Goal: Check status: Check status

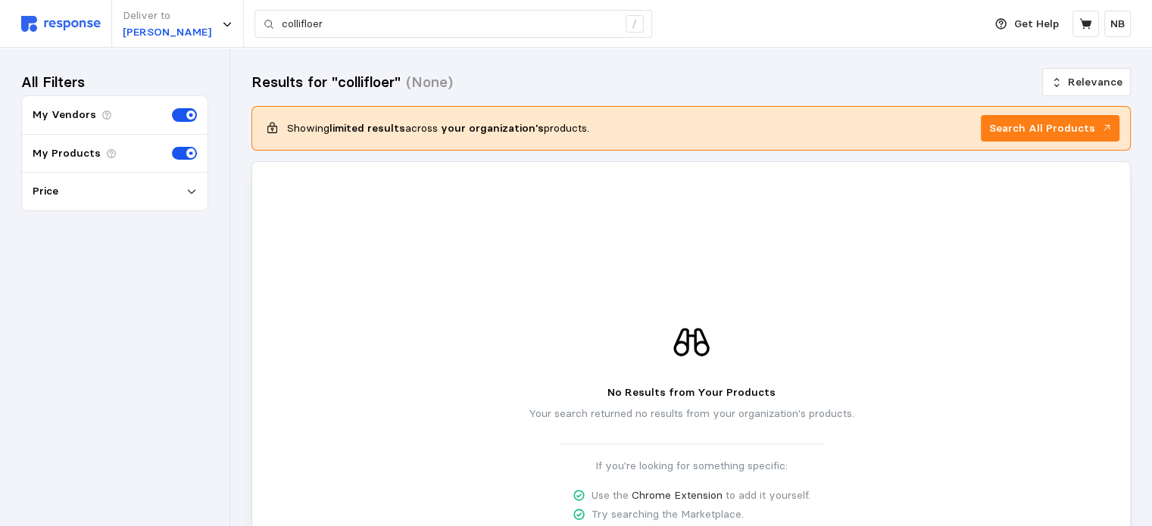
click at [88, 25] on img at bounding box center [61, 24] width 80 height 16
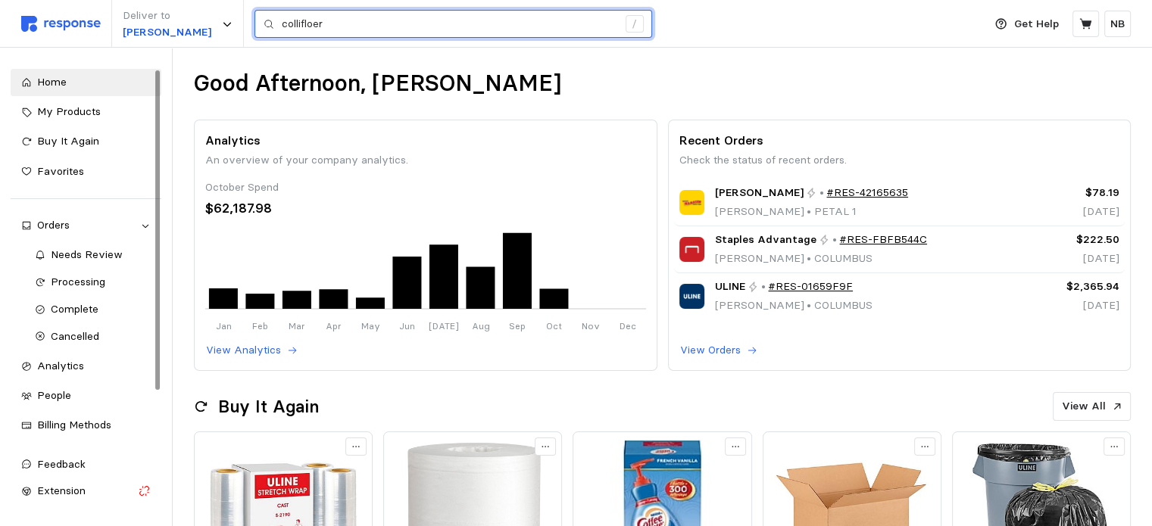
drag, startPoint x: 509, startPoint y: 17, endPoint x: 82, endPoint y: 14, distance: 427.1
click at [82, 14] on div "Deliver to ZACHA collifloer /" at bounding box center [498, 24] width 954 height 48
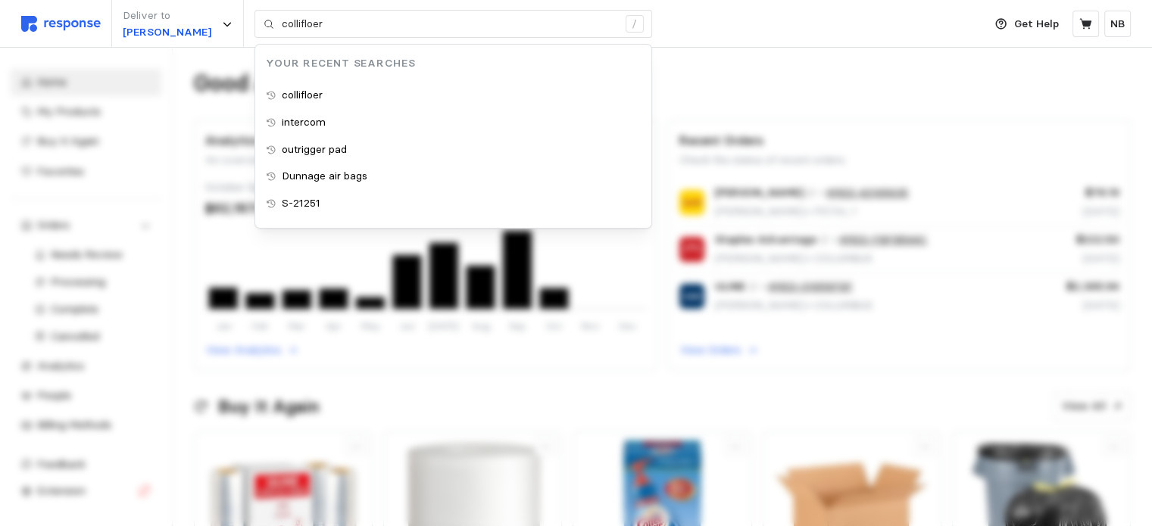
click at [725, 14] on div "Deliver to ZACHA collifloer / Your Recent Searches collifloer intercom outrigge…" at bounding box center [498, 24] width 954 height 48
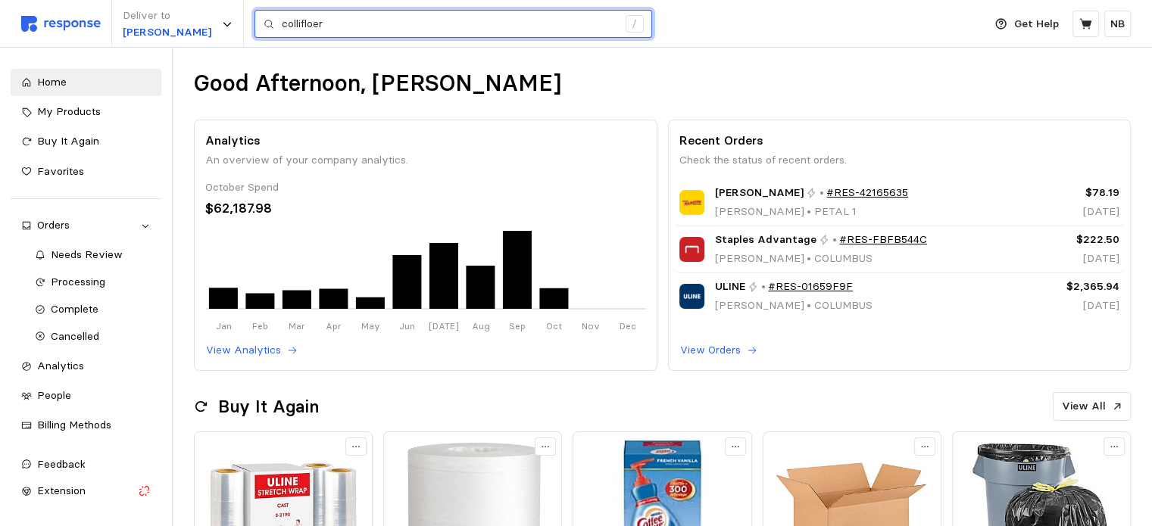
click at [333, 20] on input "collifloer" at bounding box center [449, 24] width 335 height 27
type input "c"
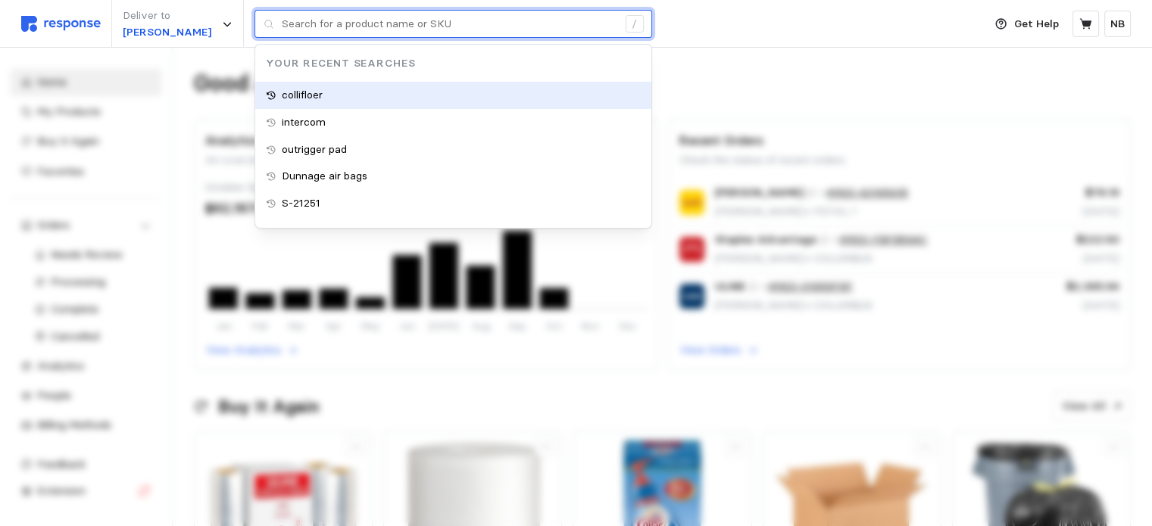
type input "collifloer"
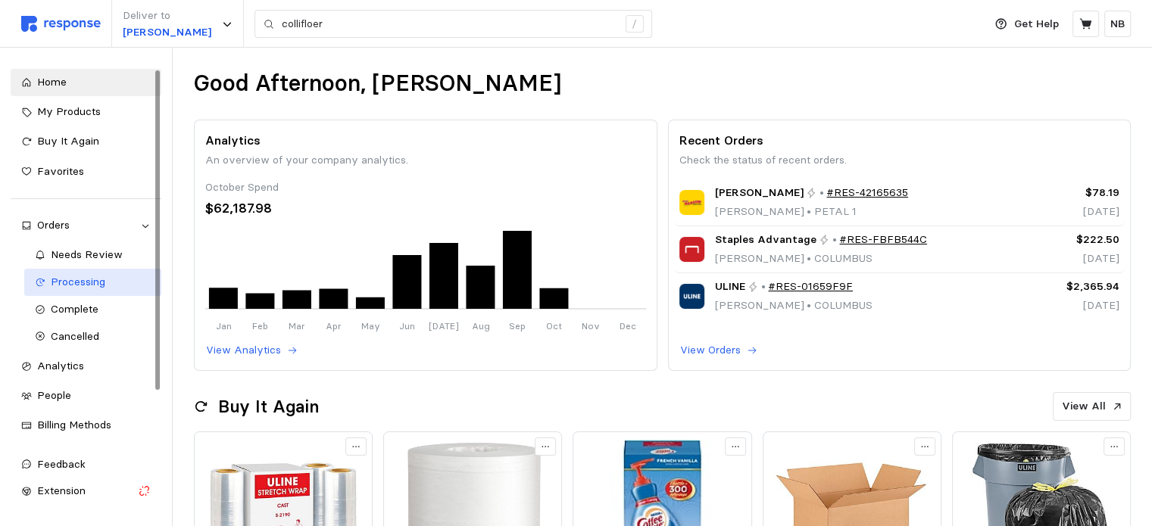
click at [81, 277] on span "Processing" at bounding box center [78, 282] width 55 height 14
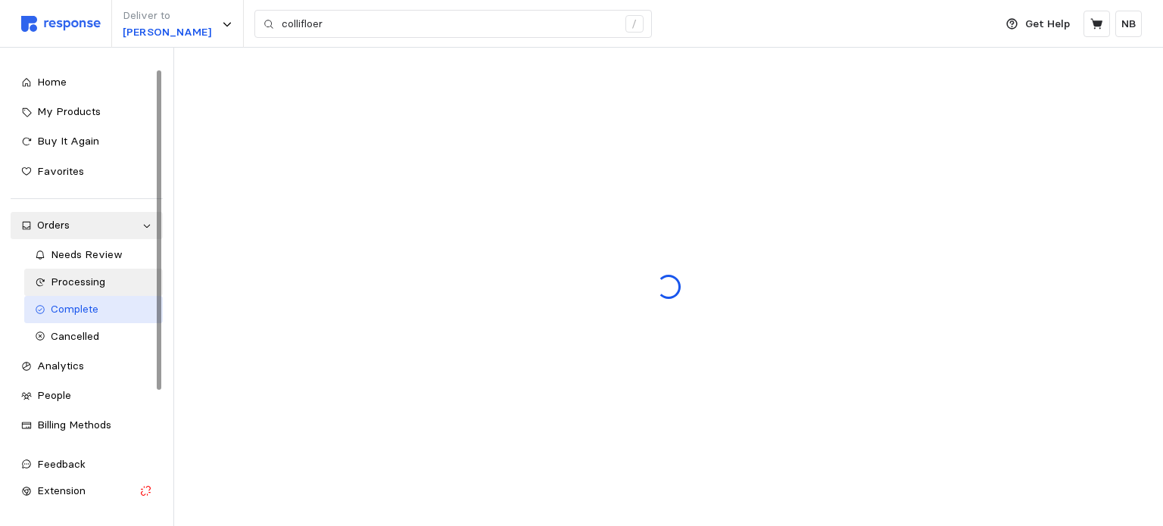
click at [83, 304] on span "Complete" at bounding box center [75, 309] width 48 height 14
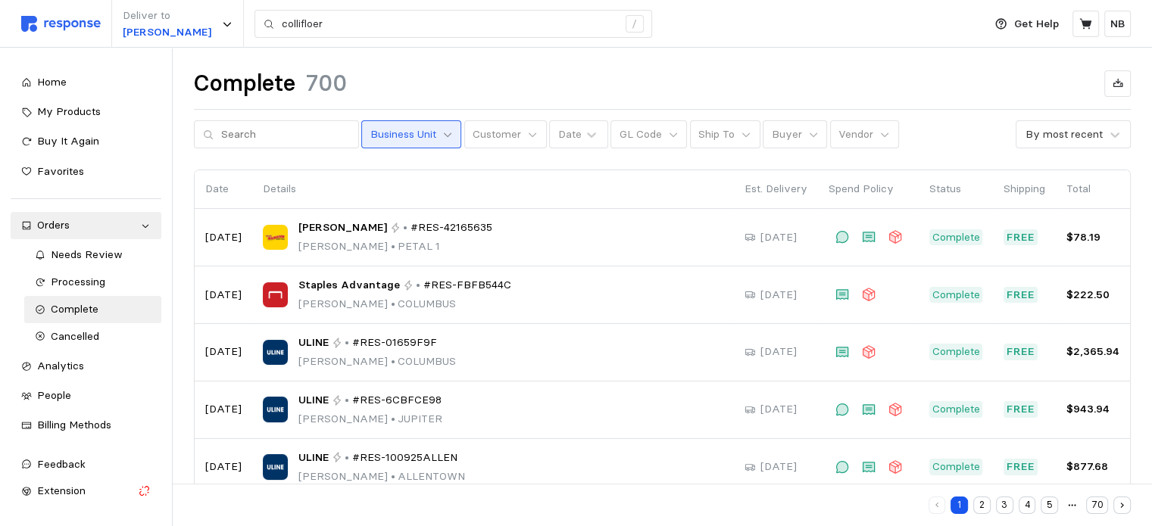
click at [442, 133] on icon at bounding box center [447, 134] width 11 height 11
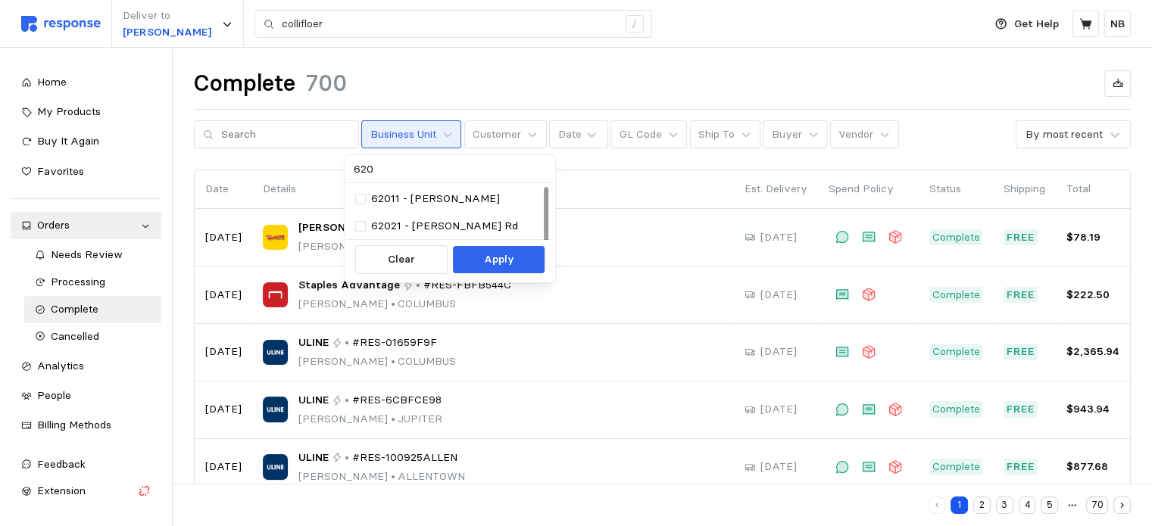
type input "6201"
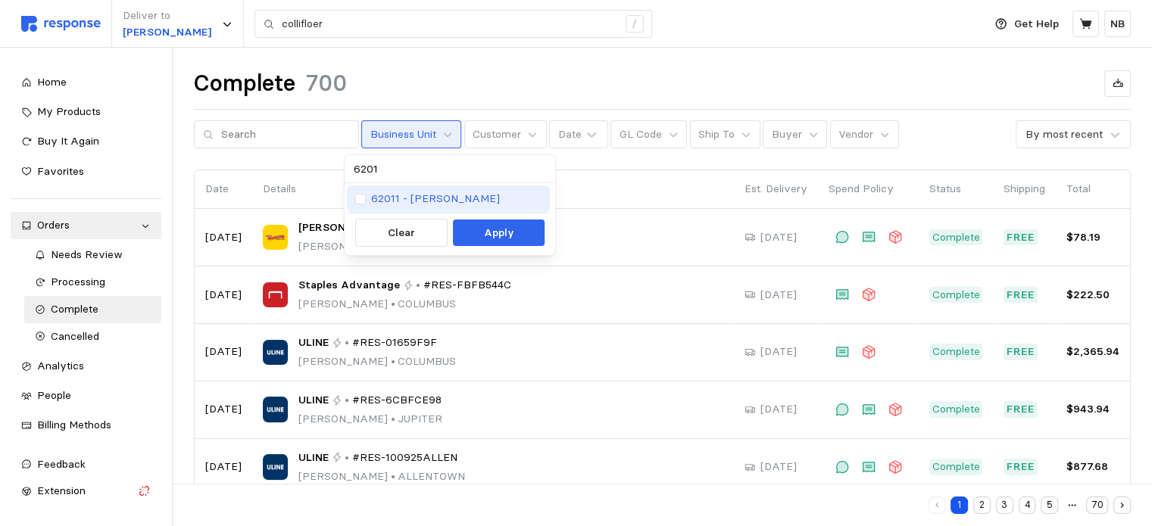
click at [380, 199] on p "62011 - [PERSON_NAME]" at bounding box center [435, 199] width 129 height 17
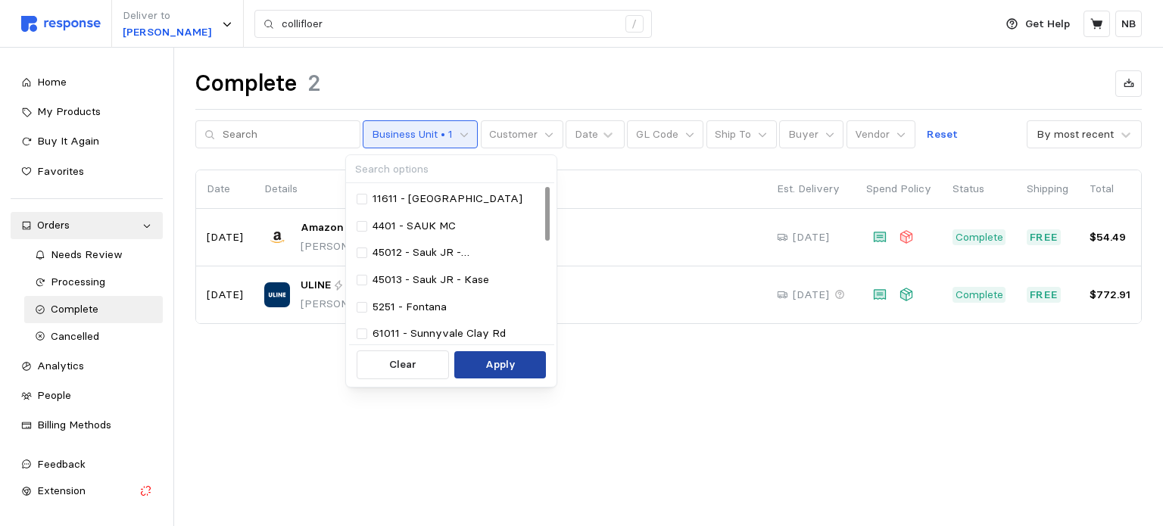
click at [509, 372] on p "Apply" at bounding box center [500, 365] width 30 height 17
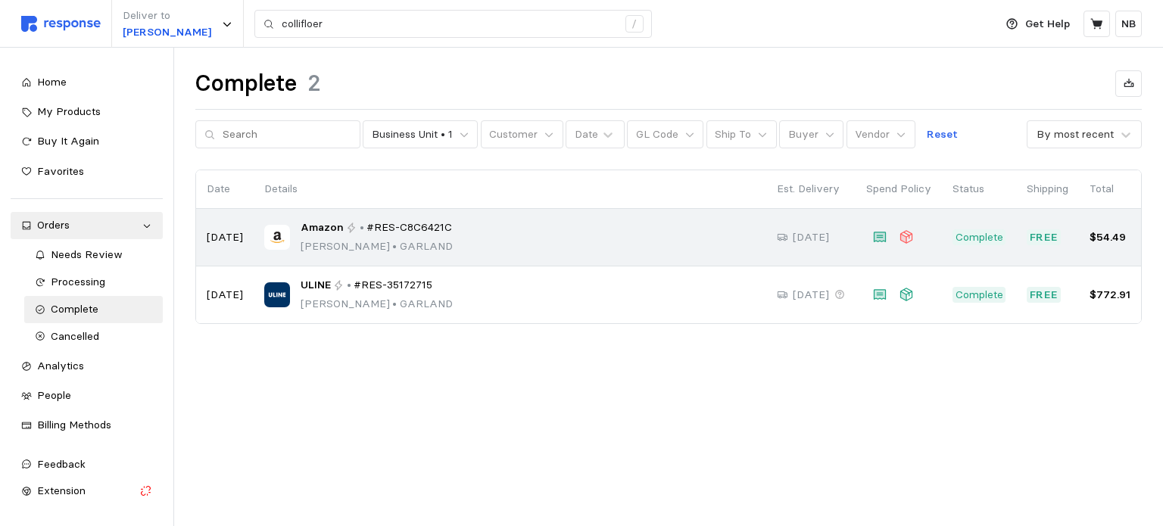
click at [550, 239] on div "Amazon • #RES-C8C6421C [PERSON_NAME] Banner • [PERSON_NAME]" at bounding box center [509, 238] width 491 height 36
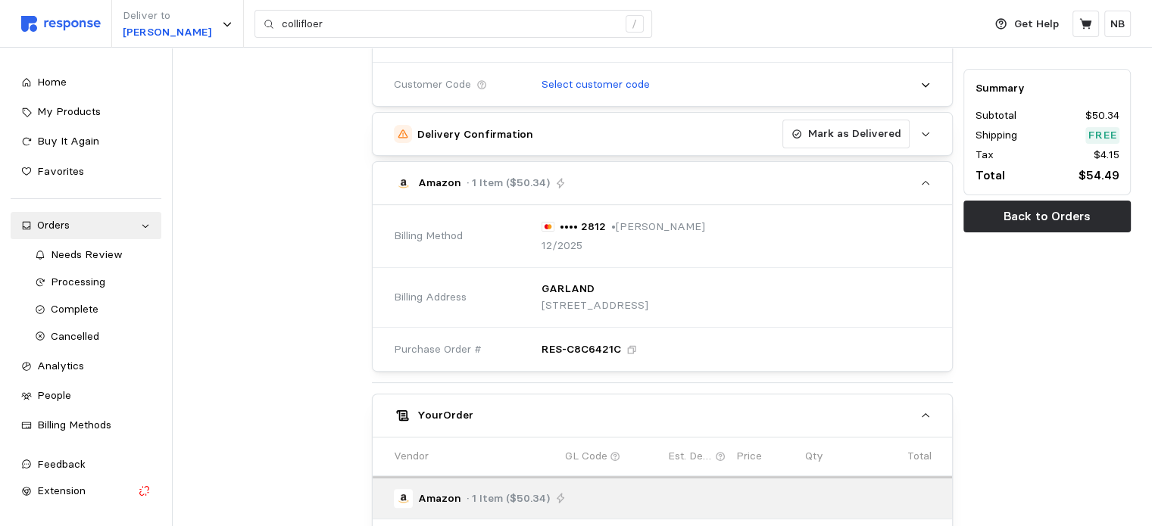
scroll to position [454, 0]
click at [718, 453] on icon at bounding box center [720, 455] width 11 height 11
click at [720, 451] on icon at bounding box center [720, 455] width 11 height 11
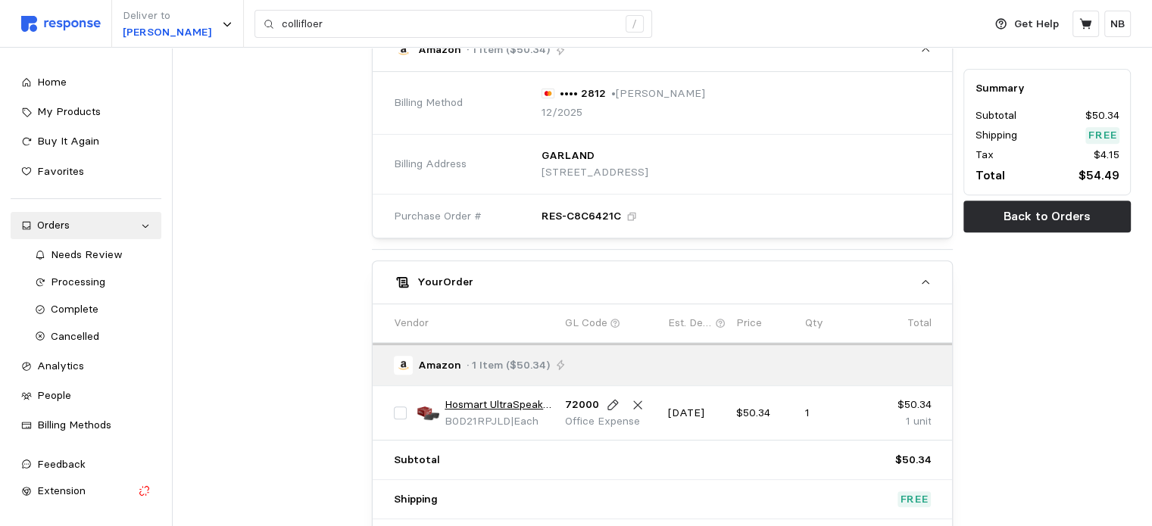
scroll to position [510, 0]
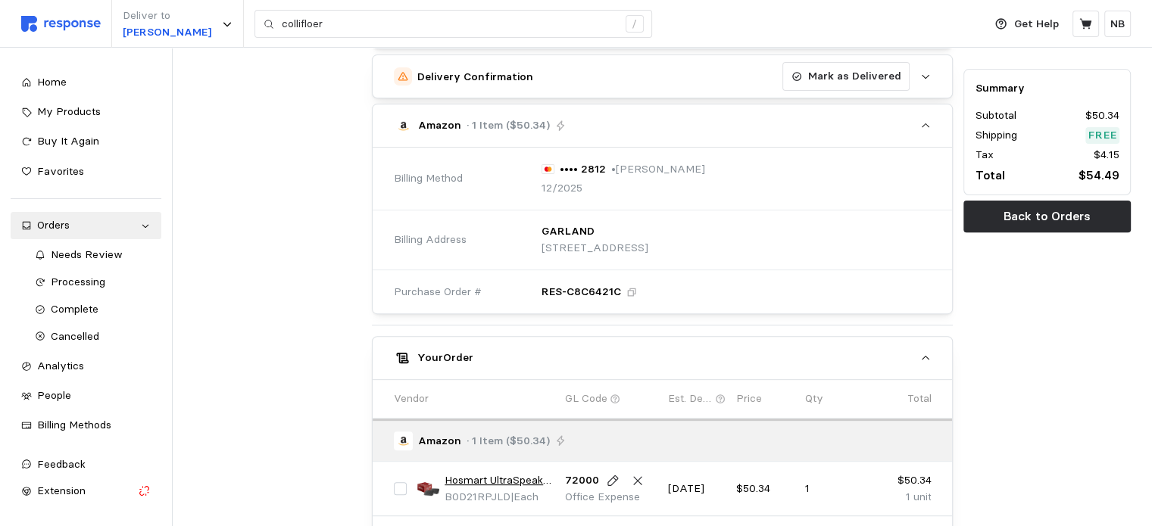
click at [925, 124] on icon "button" at bounding box center [925, 125] width 11 height 11
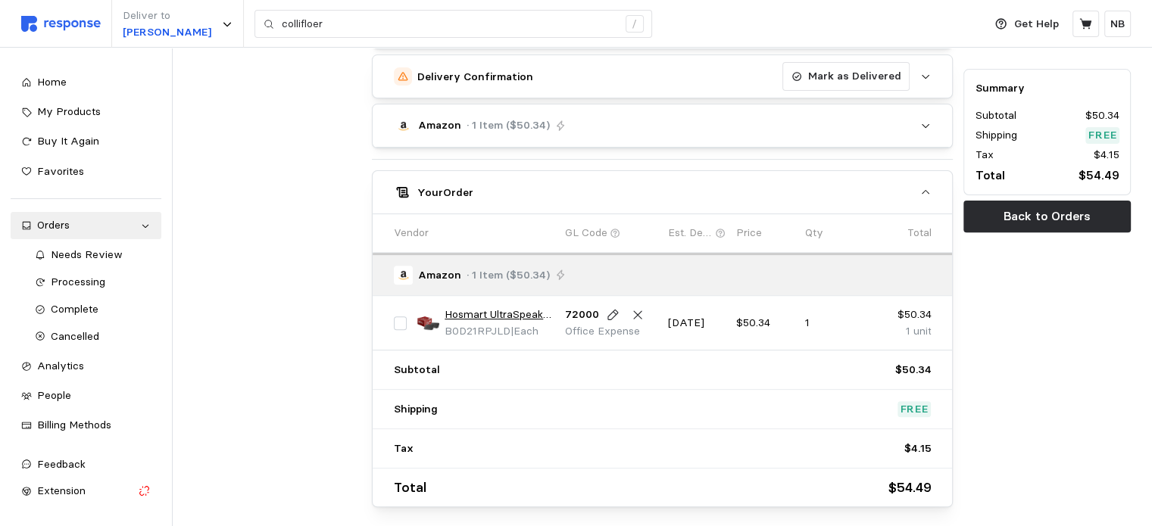
click at [925, 124] on icon "button" at bounding box center [926, 126] width 8 height 4
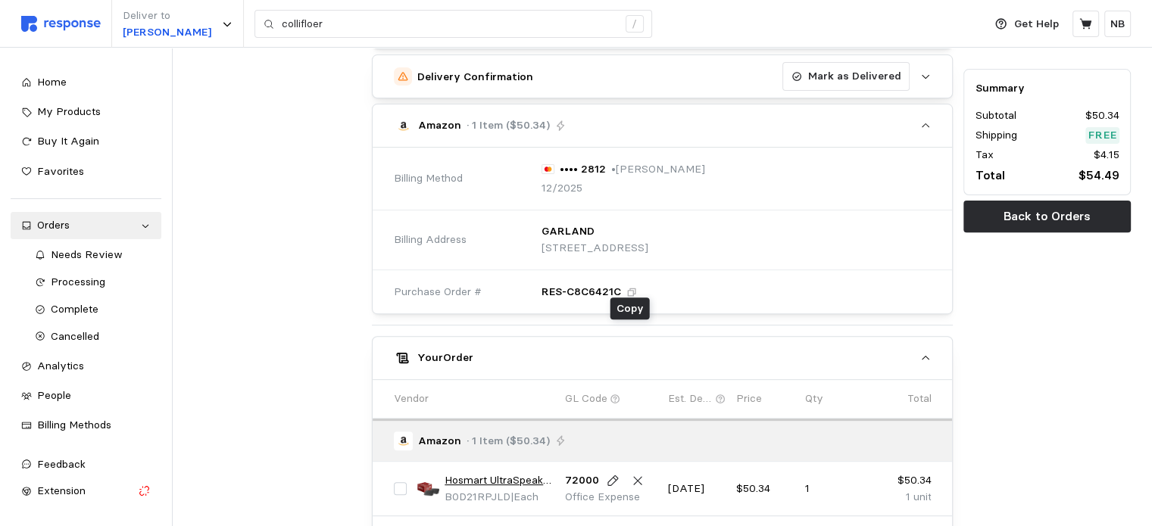
click at [633, 290] on icon at bounding box center [631, 292] width 8 height 8
click at [633, 290] on icon at bounding box center [631, 292] width 9 height 9
click at [630, 290] on icon at bounding box center [631, 292] width 11 height 11
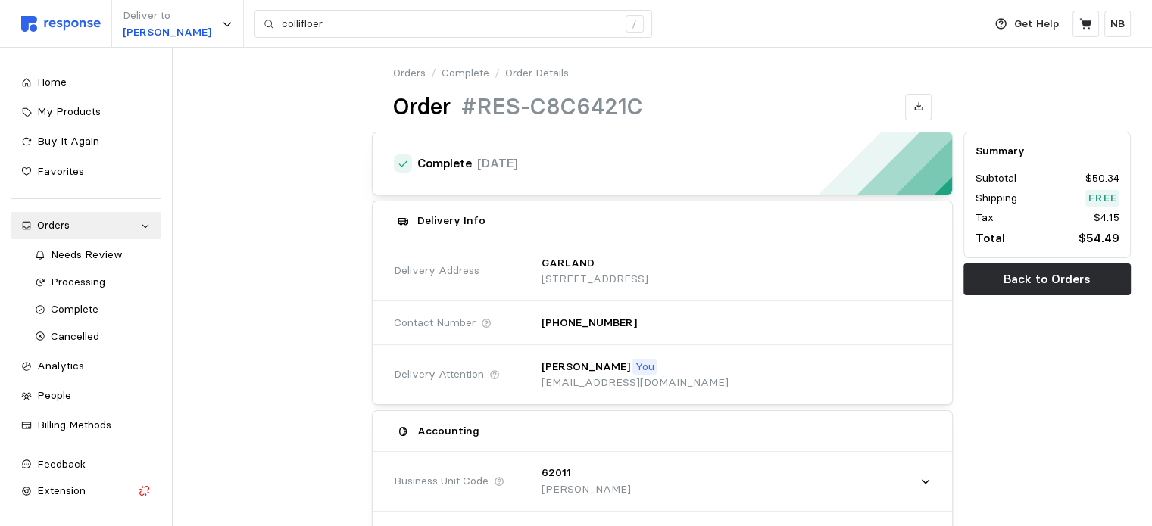
scroll to position [0, 0]
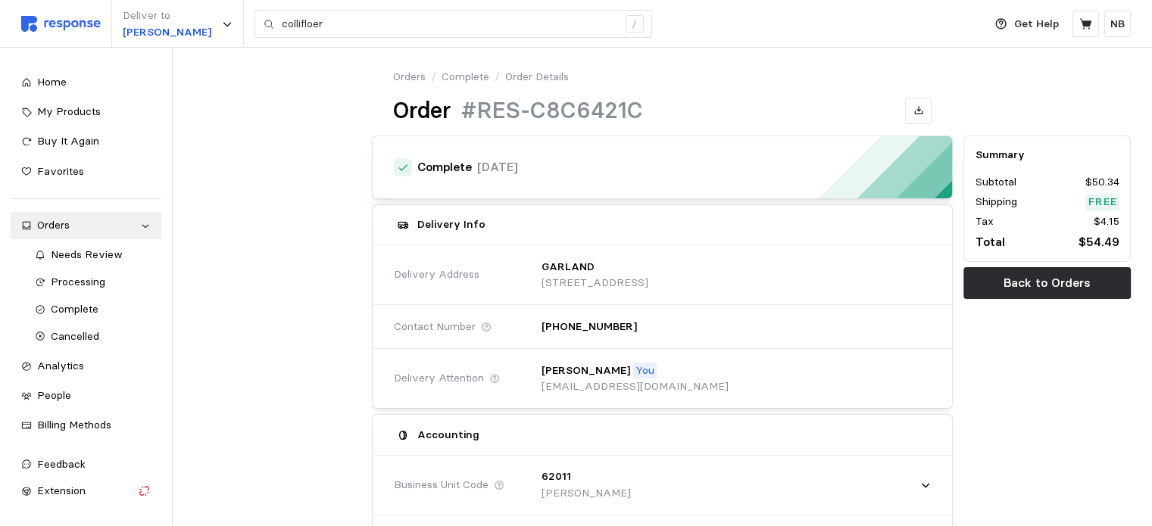
click at [533, 75] on p "Order Details" at bounding box center [537, 77] width 64 height 17
click at [407, 78] on link "Orders" at bounding box center [409, 77] width 33 height 17
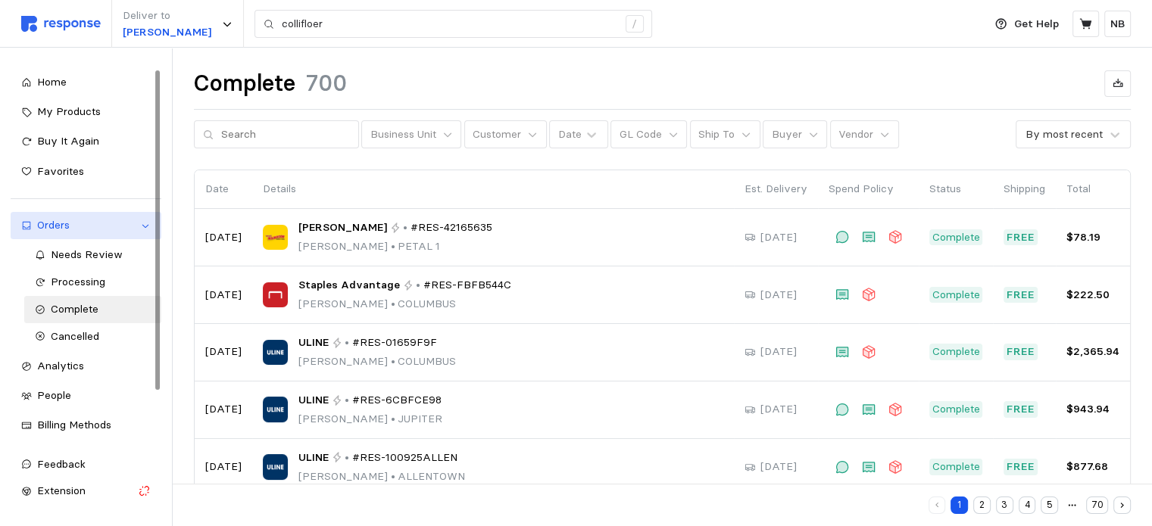
click at [142, 231] on link "Orders" at bounding box center [86, 225] width 151 height 27
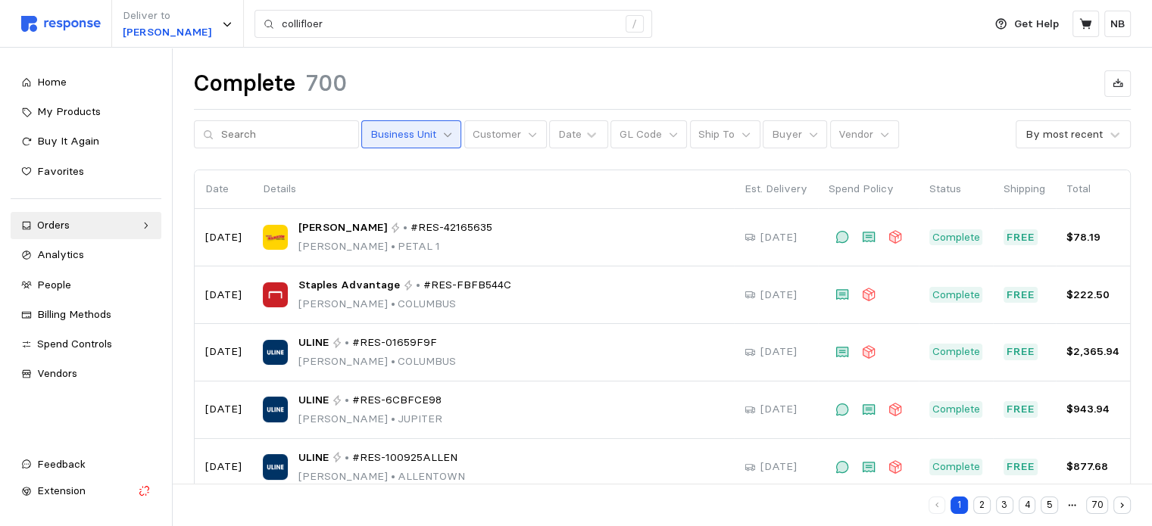
click at [442, 139] on icon at bounding box center [447, 134] width 11 height 11
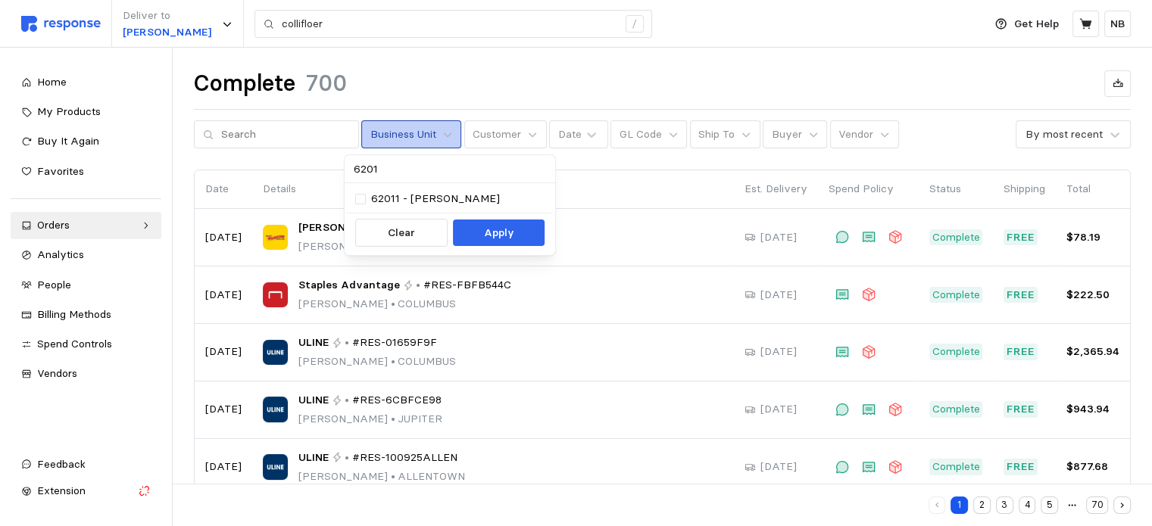
type input "6201"
click at [490, 232] on p "Apply" at bounding box center [498, 233] width 30 height 17
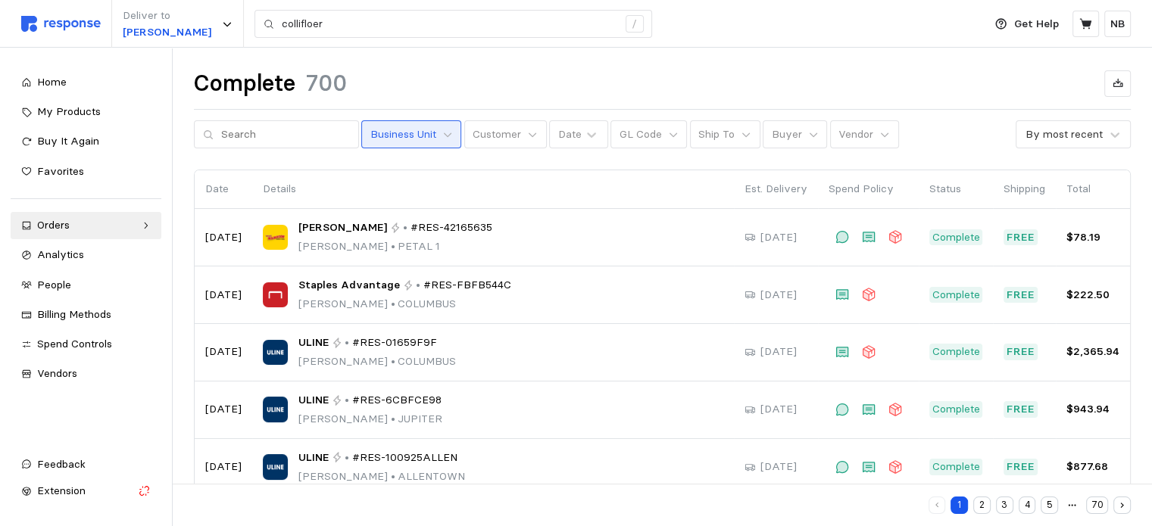
click at [391, 134] on p "Business Unit" at bounding box center [403, 134] width 66 height 17
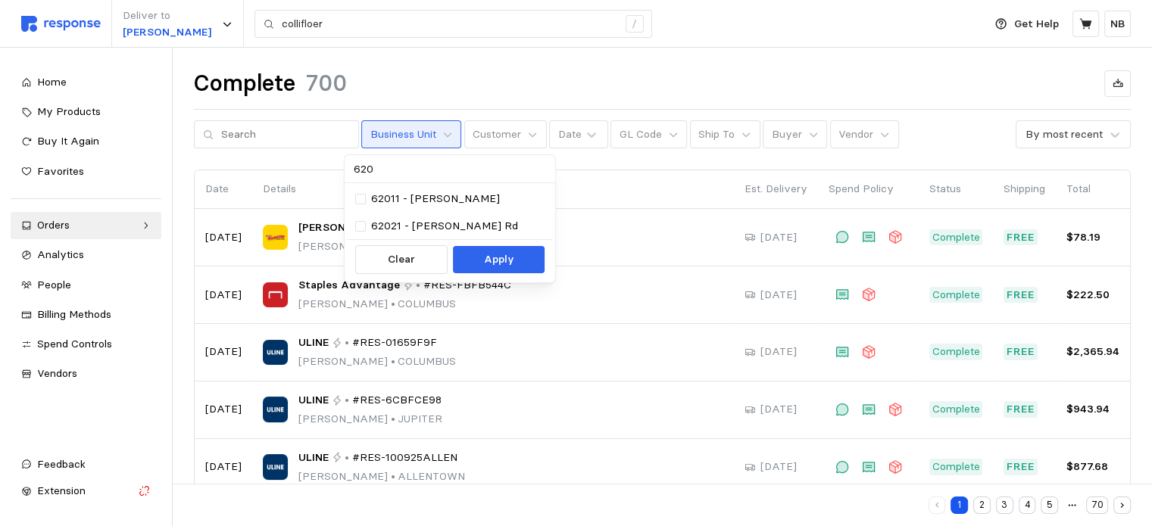
type input "6201"
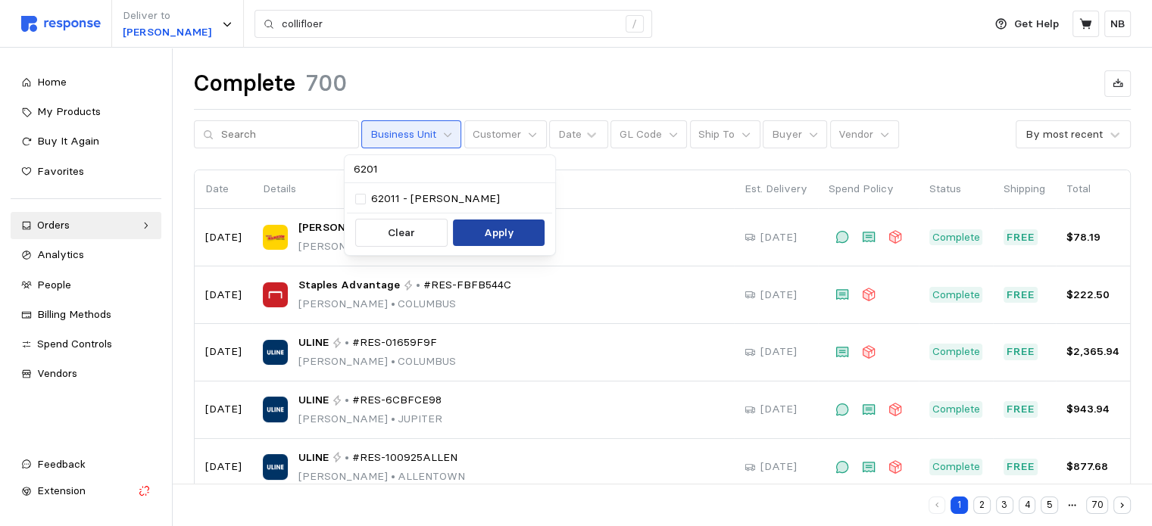
click at [506, 239] on p "Apply" at bounding box center [498, 233] width 30 height 17
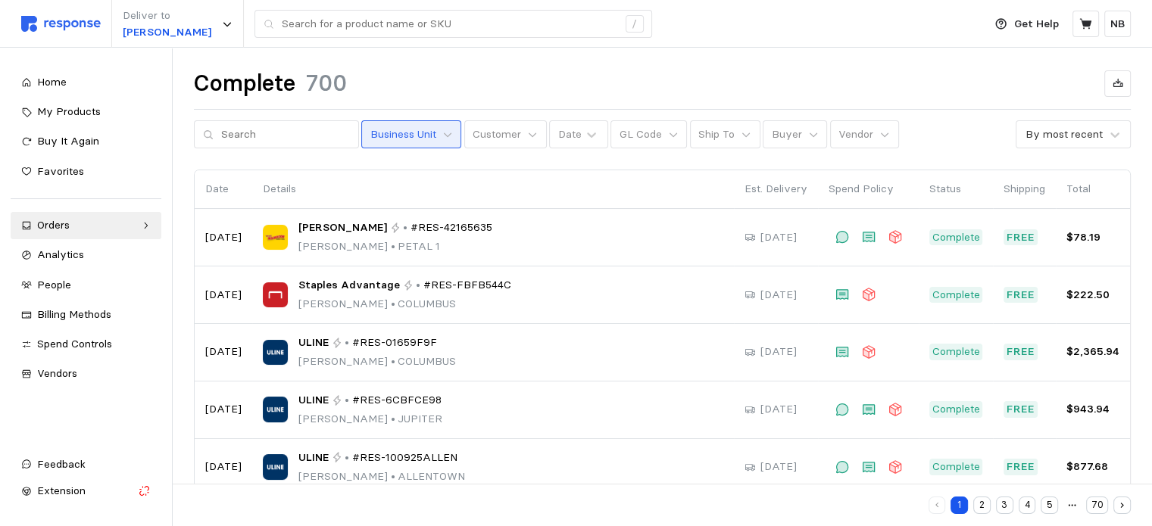
click at [419, 129] on p "Business Unit" at bounding box center [403, 134] width 66 height 17
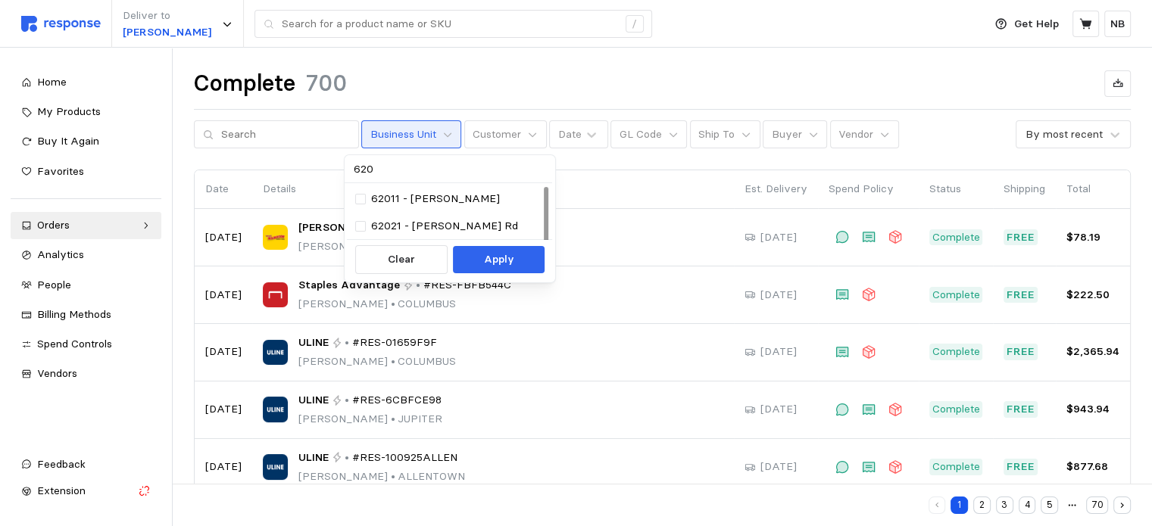
type input "6201"
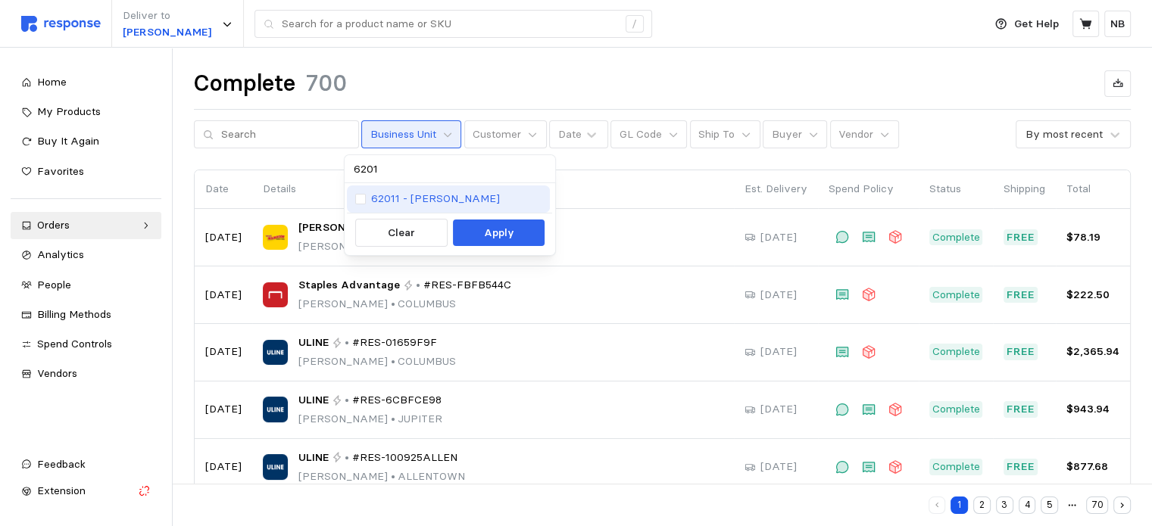
click at [451, 201] on p "62011 - [PERSON_NAME]" at bounding box center [435, 199] width 129 height 17
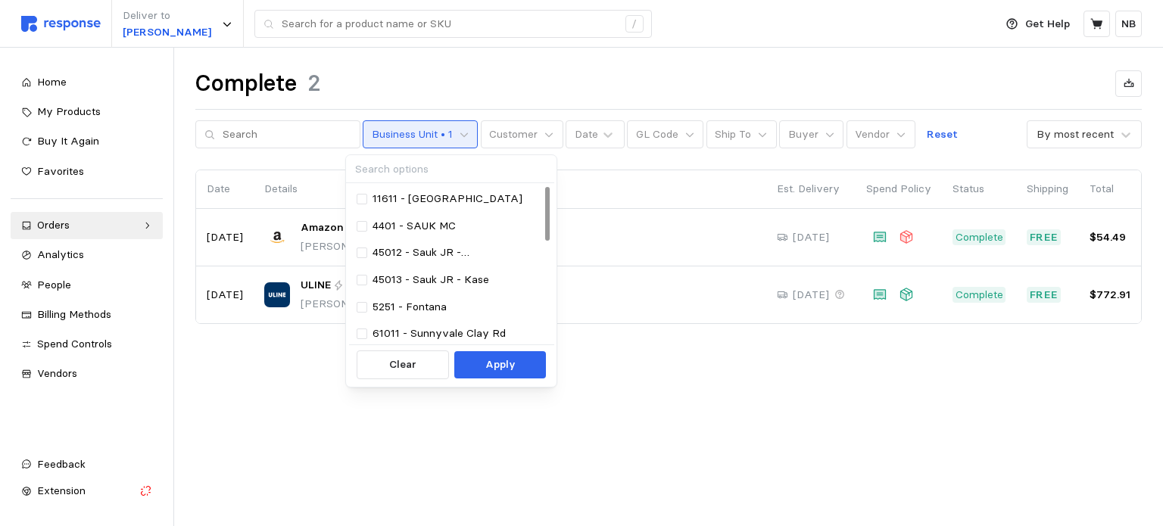
click at [372, 395] on main "Complete 2 Business Unit • 1 Customer Date GL Code Ship To Buyer Vendor Reset B…" at bounding box center [581, 263] width 1163 height 526
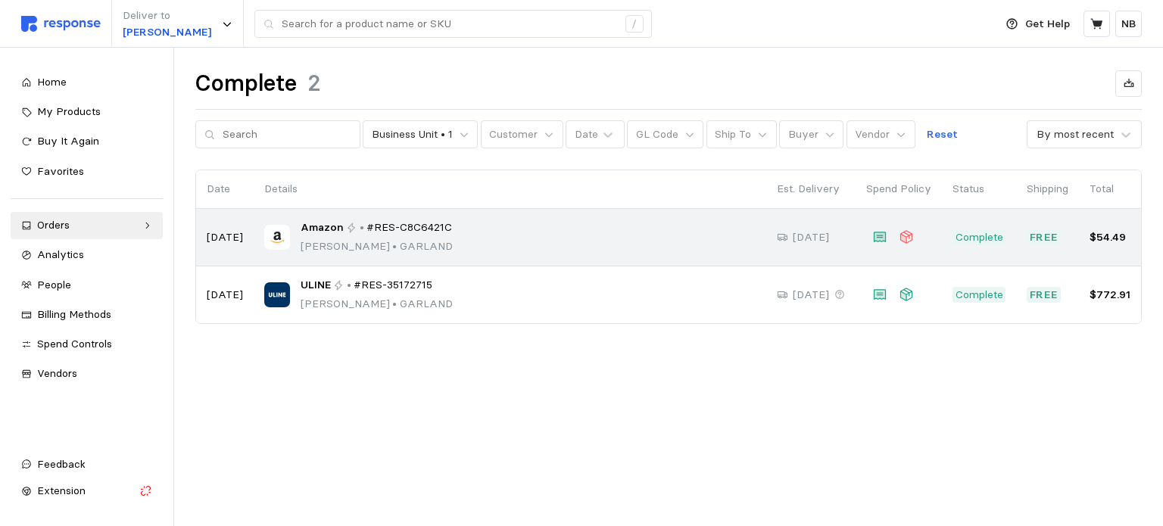
click at [373, 236] on div "Amazon • #RES-C8C6421C [PERSON_NAME] Banner • [PERSON_NAME]" at bounding box center [377, 238] width 152 height 36
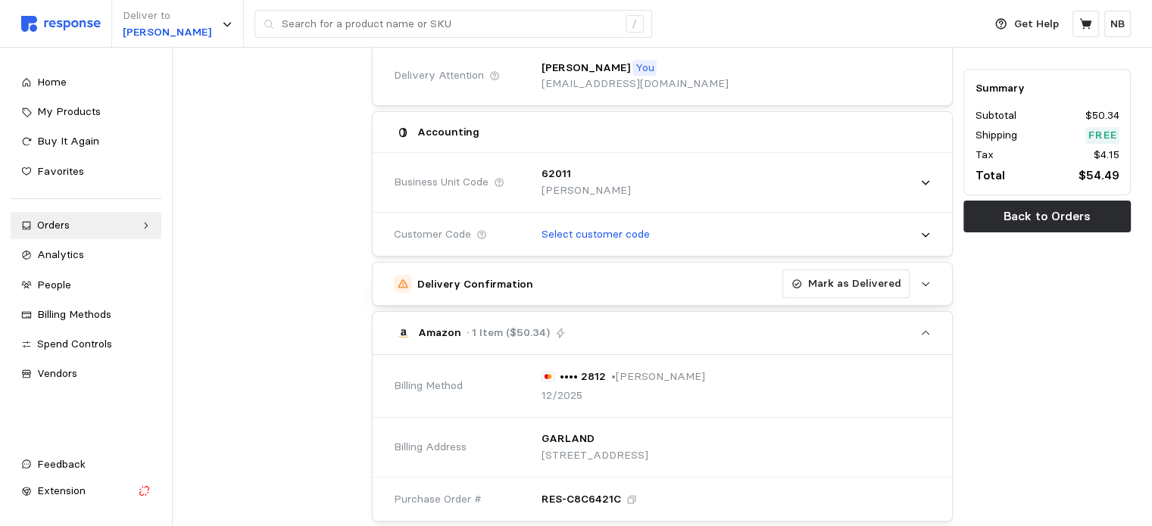
scroll to position [379, 0]
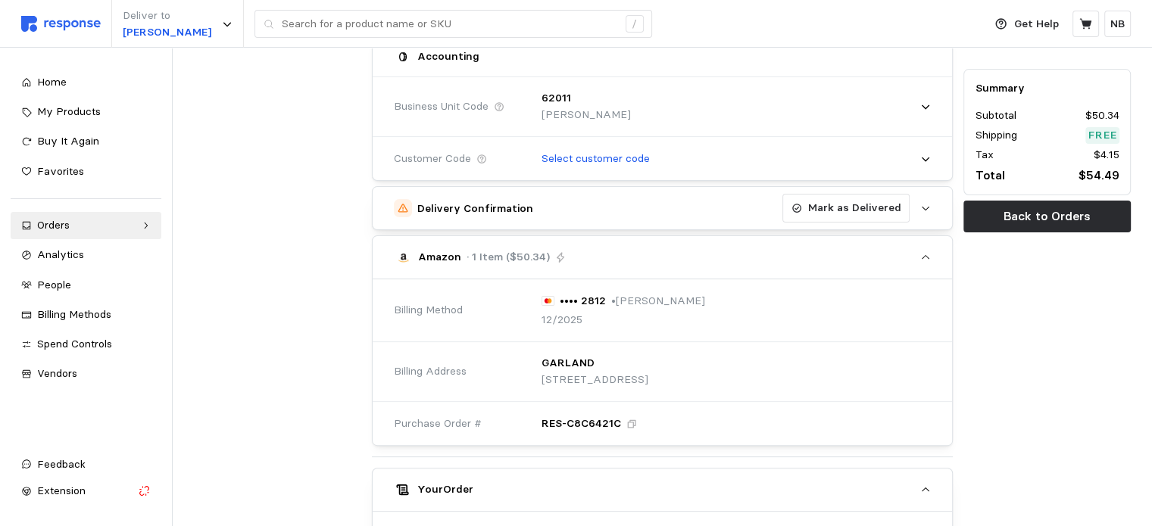
click at [627, 423] on icon at bounding box center [631, 424] width 11 height 11
